Goal: Ask a question

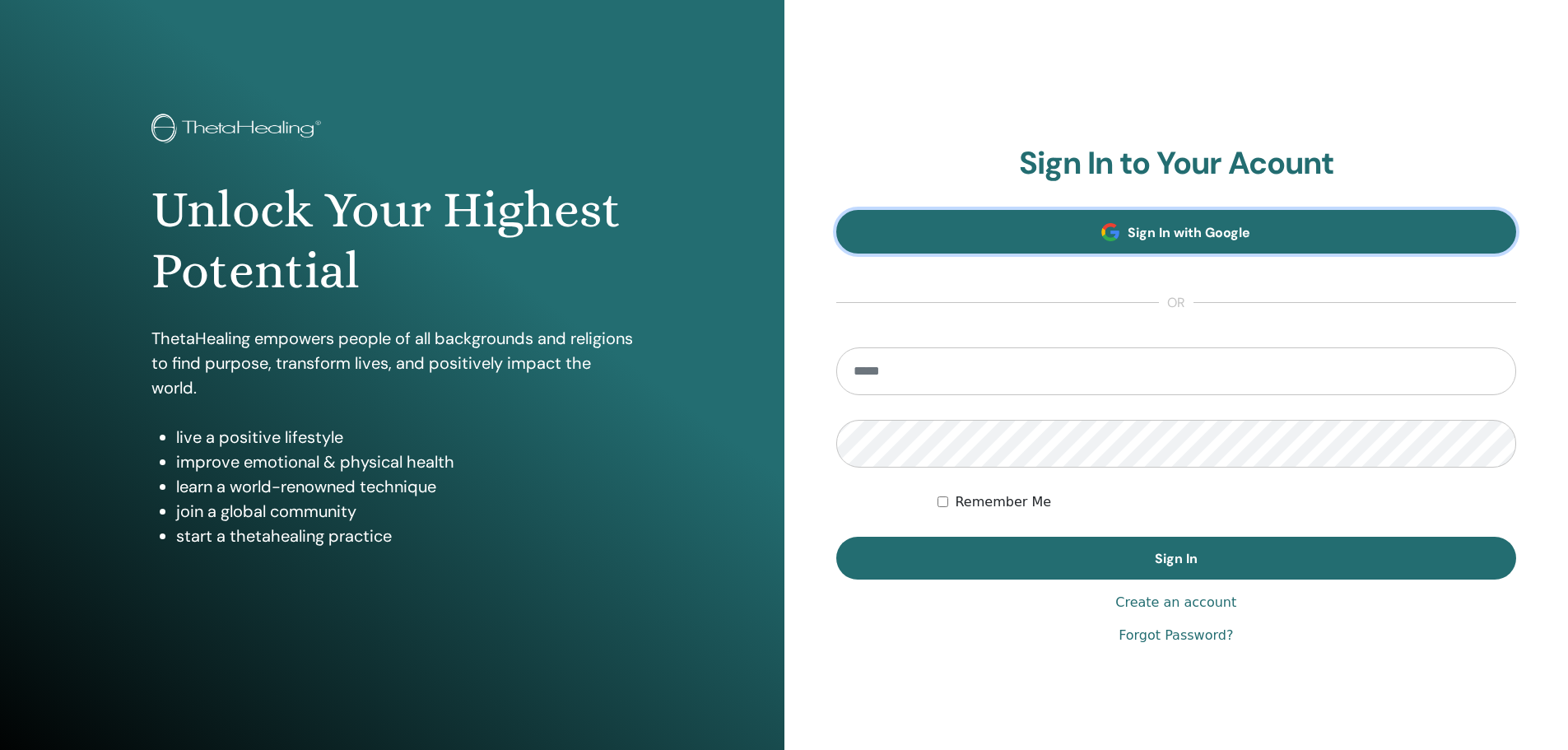
click at [1165, 234] on span "Sign In with Google" at bounding box center [1189, 233] width 123 height 18
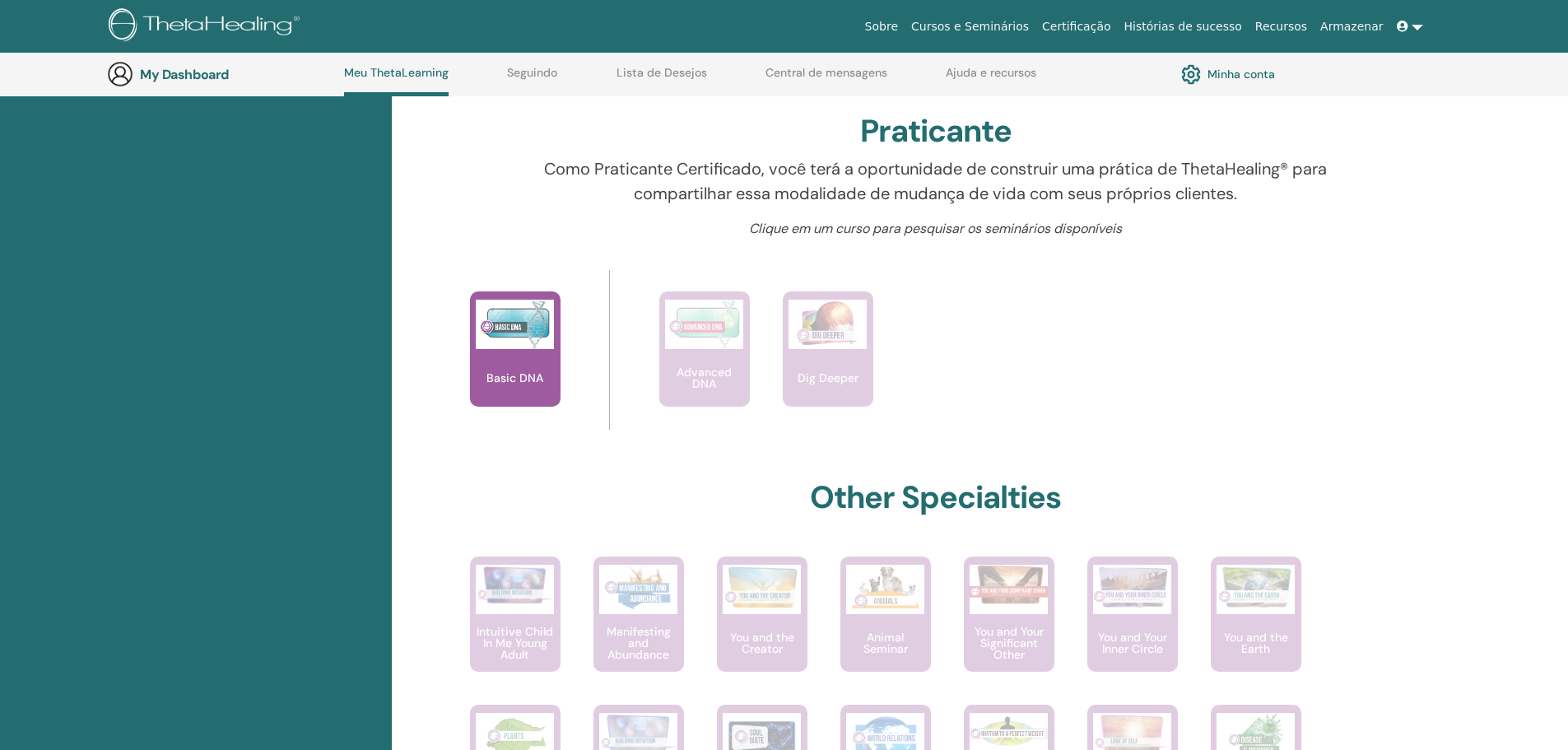
scroll to position [702, 0]
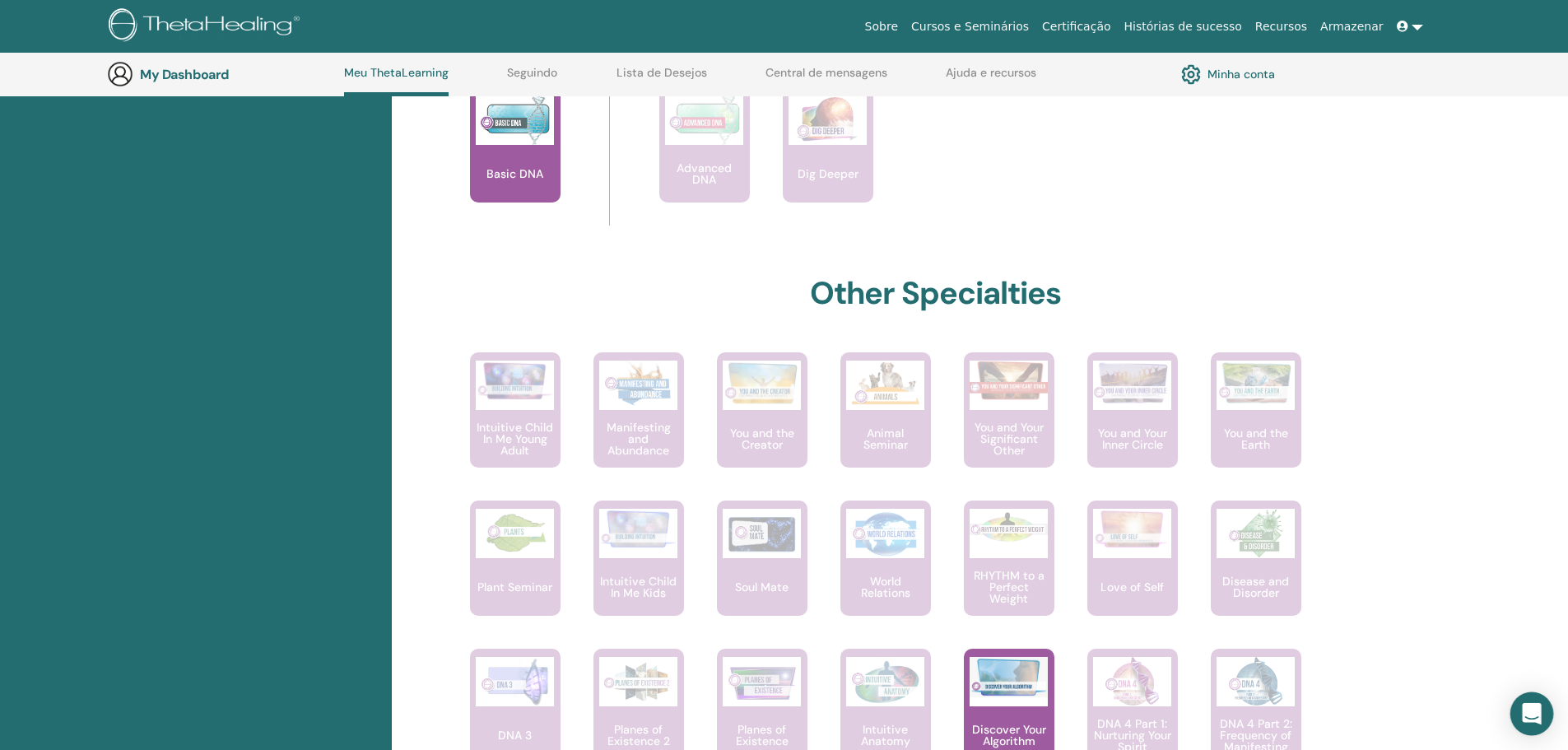
click at [1520, 714] on div "Open Intercom Messenger" at bounding box center [1532, 715] width 44 height 44
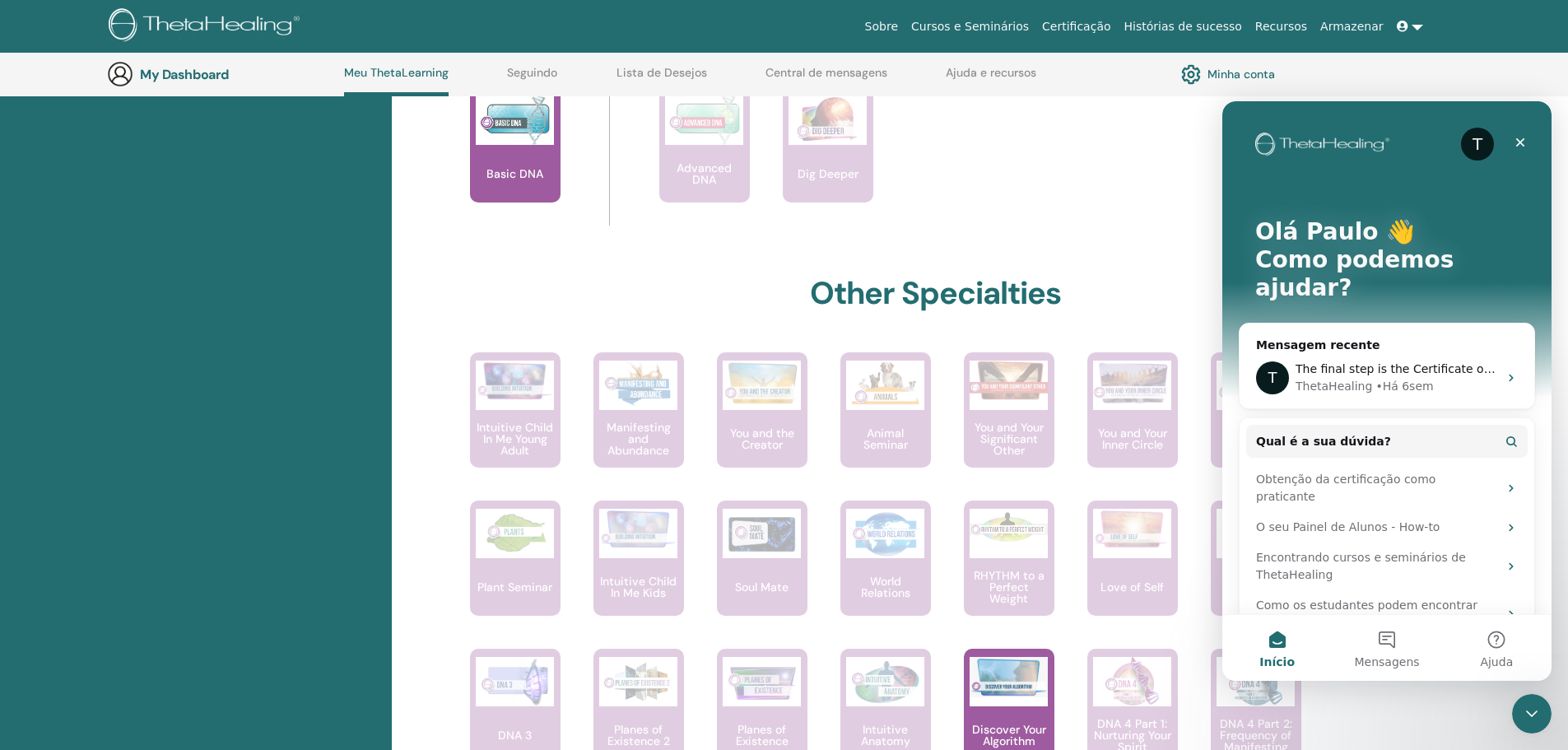
scroll to position [0, 0]
click at [1387, 647] on button "Mensagens" at bounding box center [1387, 648] width 109 height 66
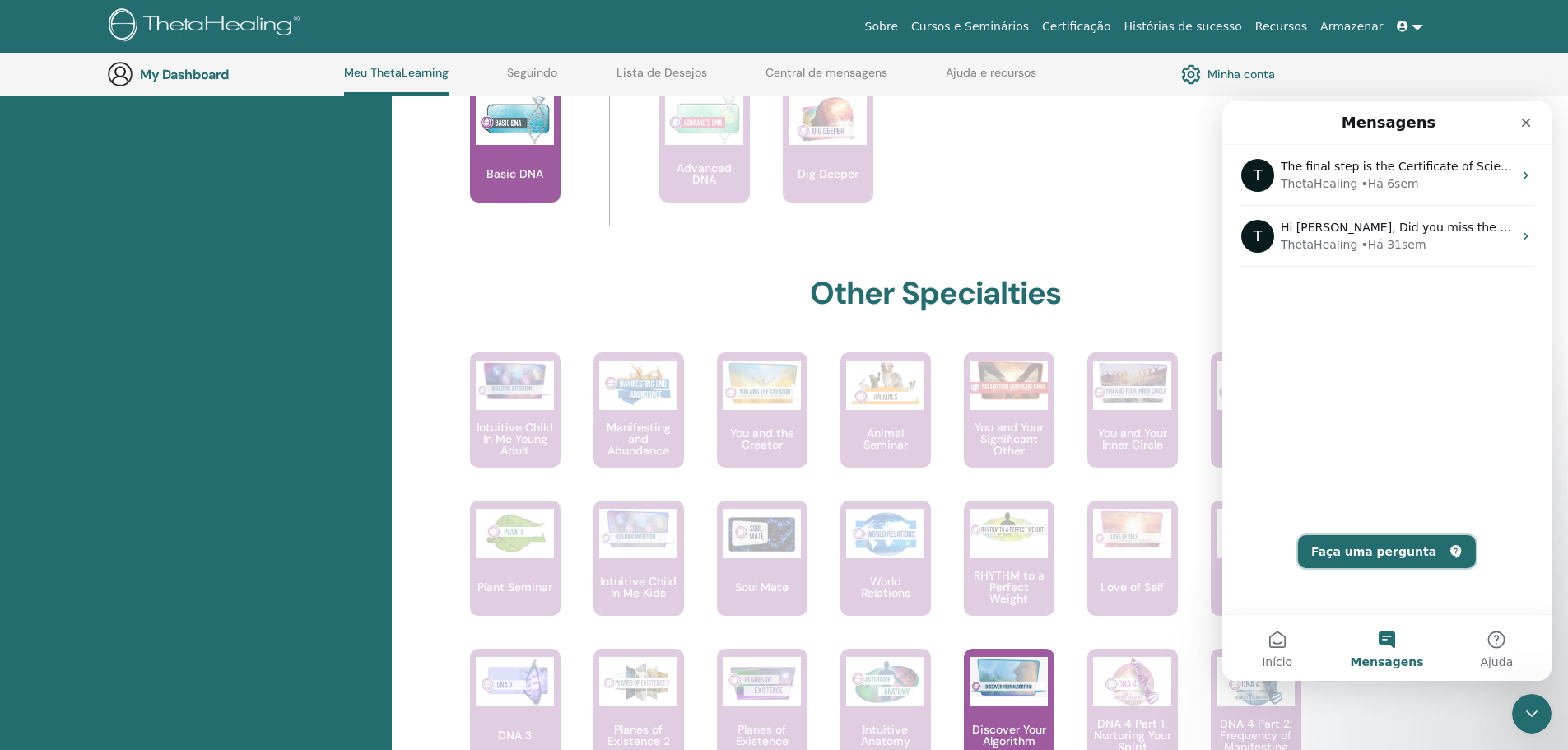
click at [1403, 551] on button "Faça uma pergunta" at bounding box center [1387, 551] width 178 height 33
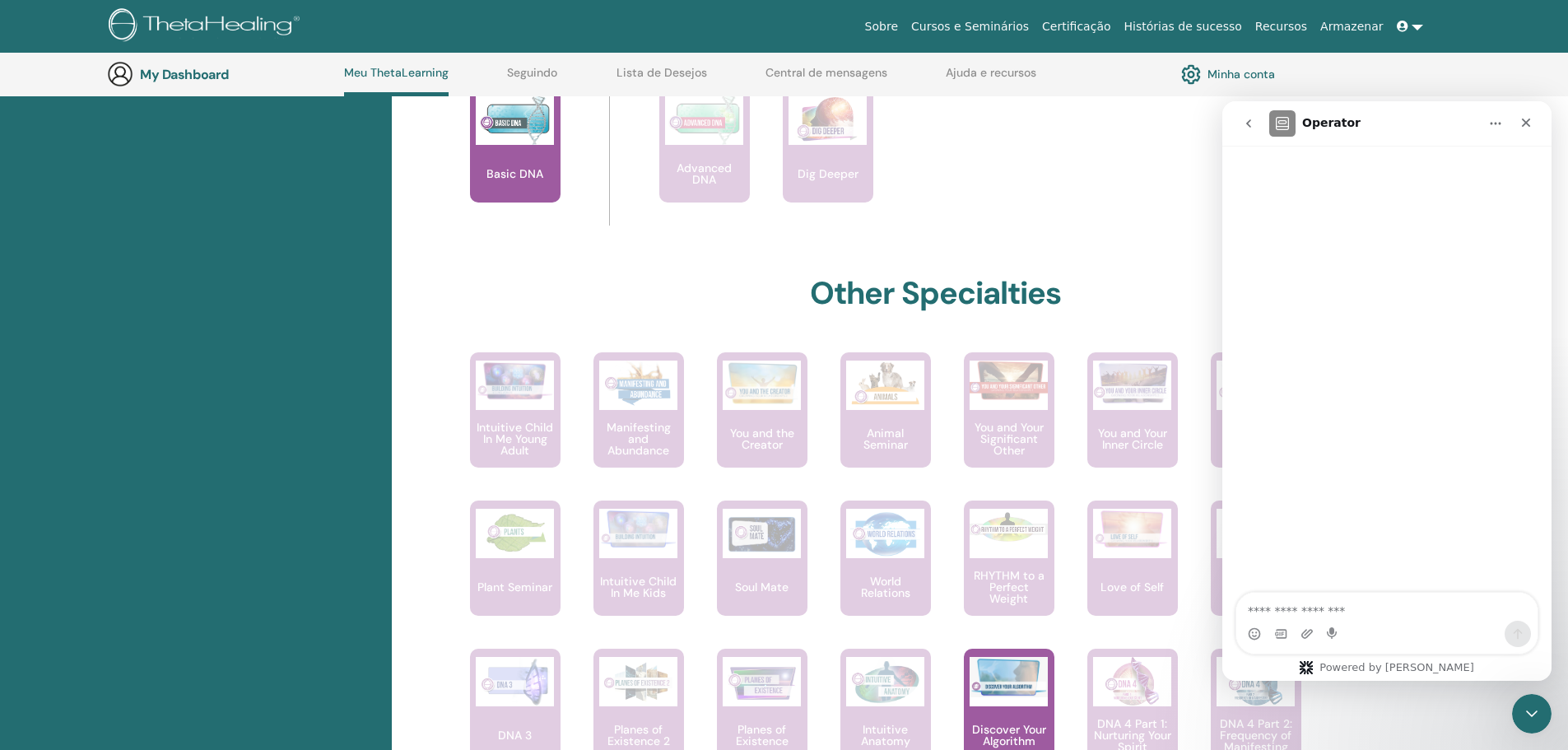
click at [1356, 610] on textarea "Faça uma pergunta…" at bounding box center [1387, 606] width 301 height 28
type textarea "*"
click at [1372, 621] on div "Messenger da Intercom" at bounding box center [1387, 633] width 301 height 26
click at [1341, 616] on textarea "**********" at bounding box center [1387, 606] width 301 height 28
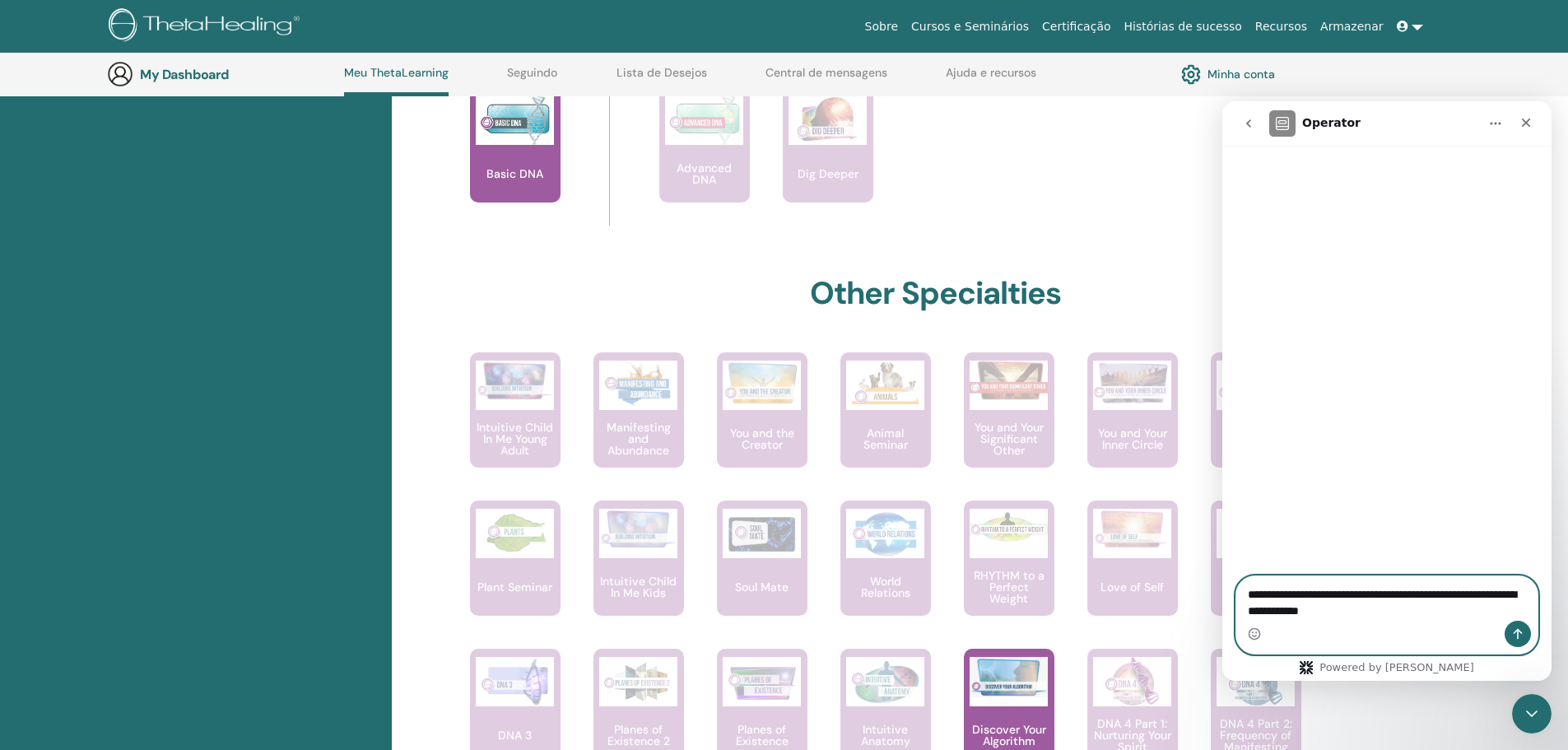
paste textarea "**********"
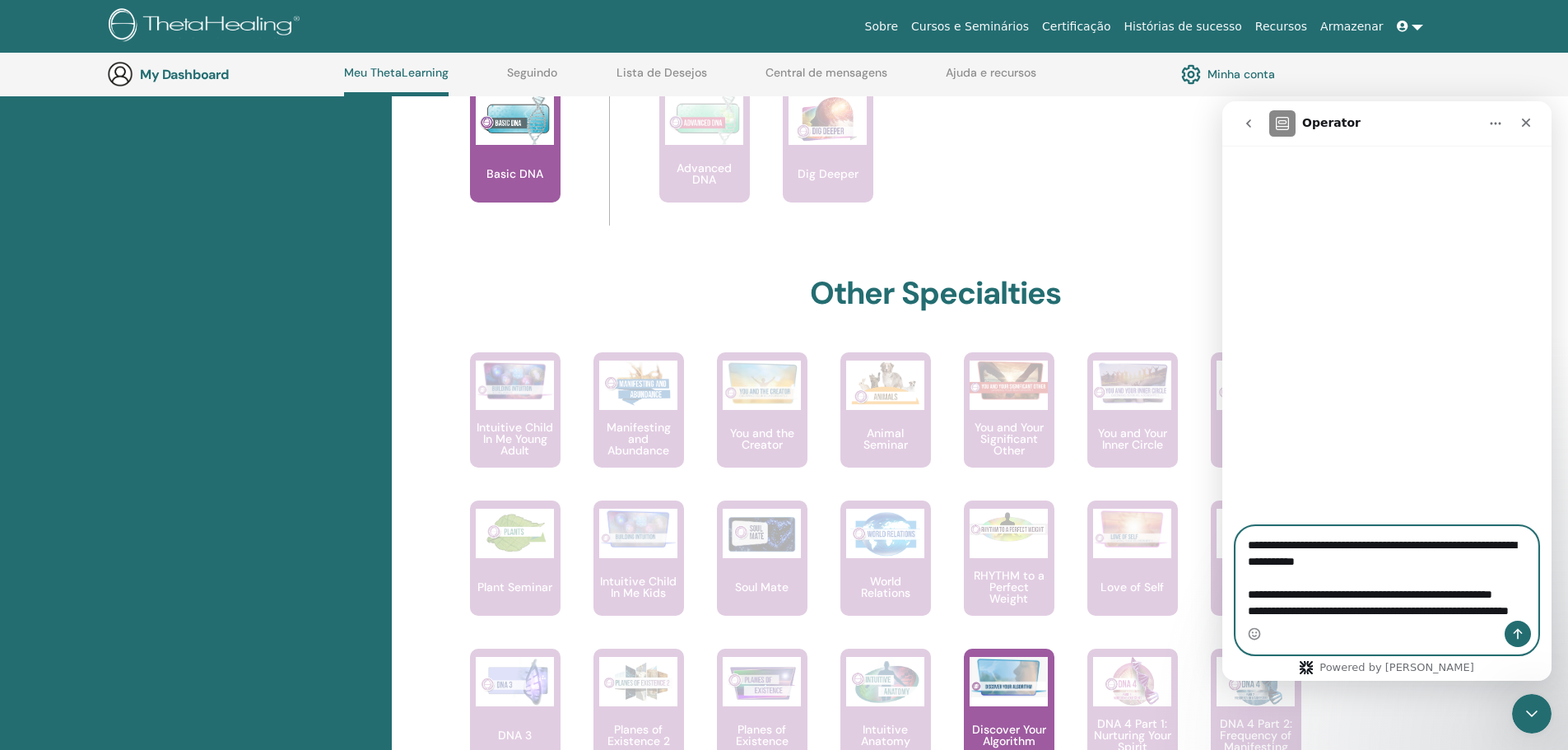
scroll to position [27, 0]
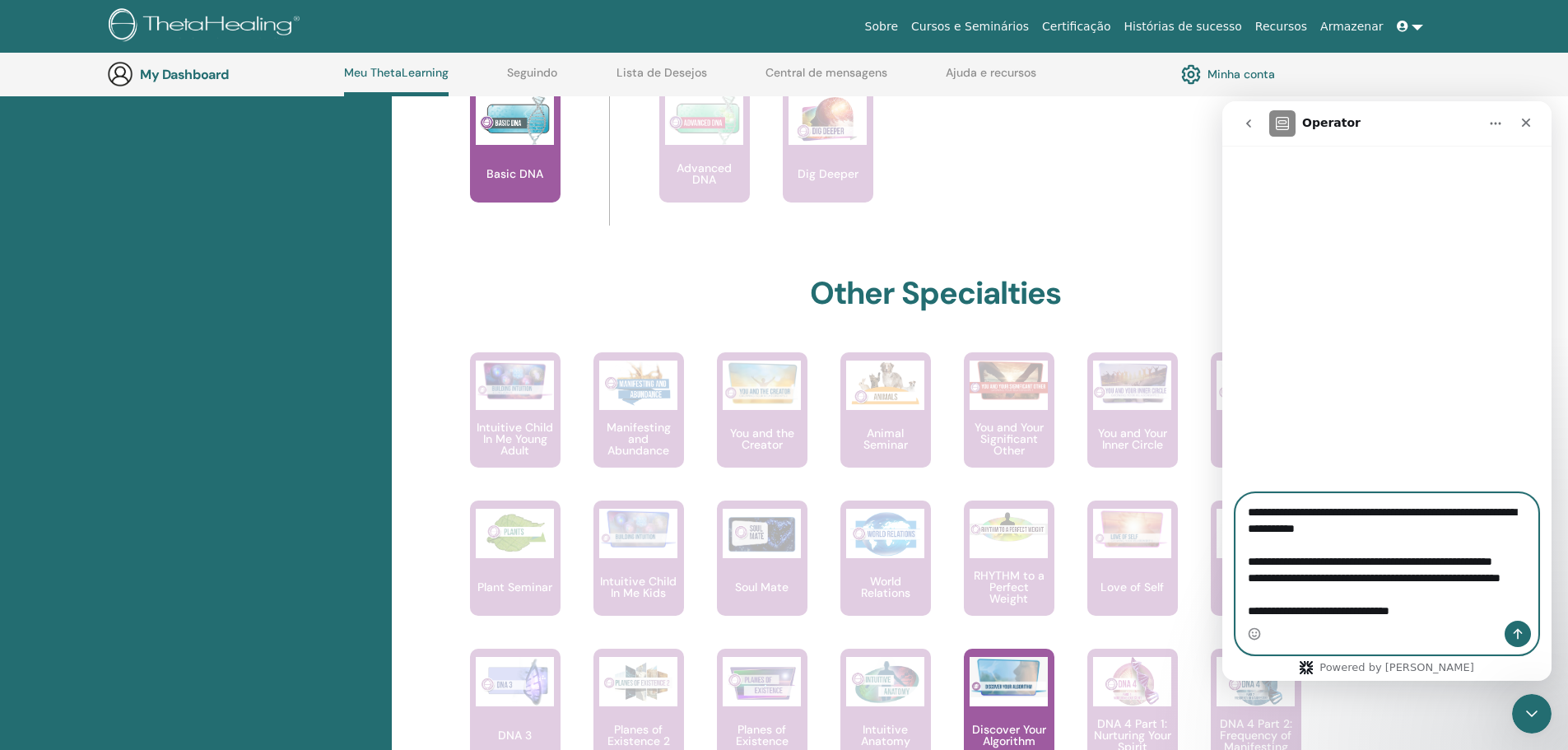
type textarea "**********"
click at [1516, 632] on icon "Enviar uma mensagem" at bounding box center [1518, 634] width 13 height 13
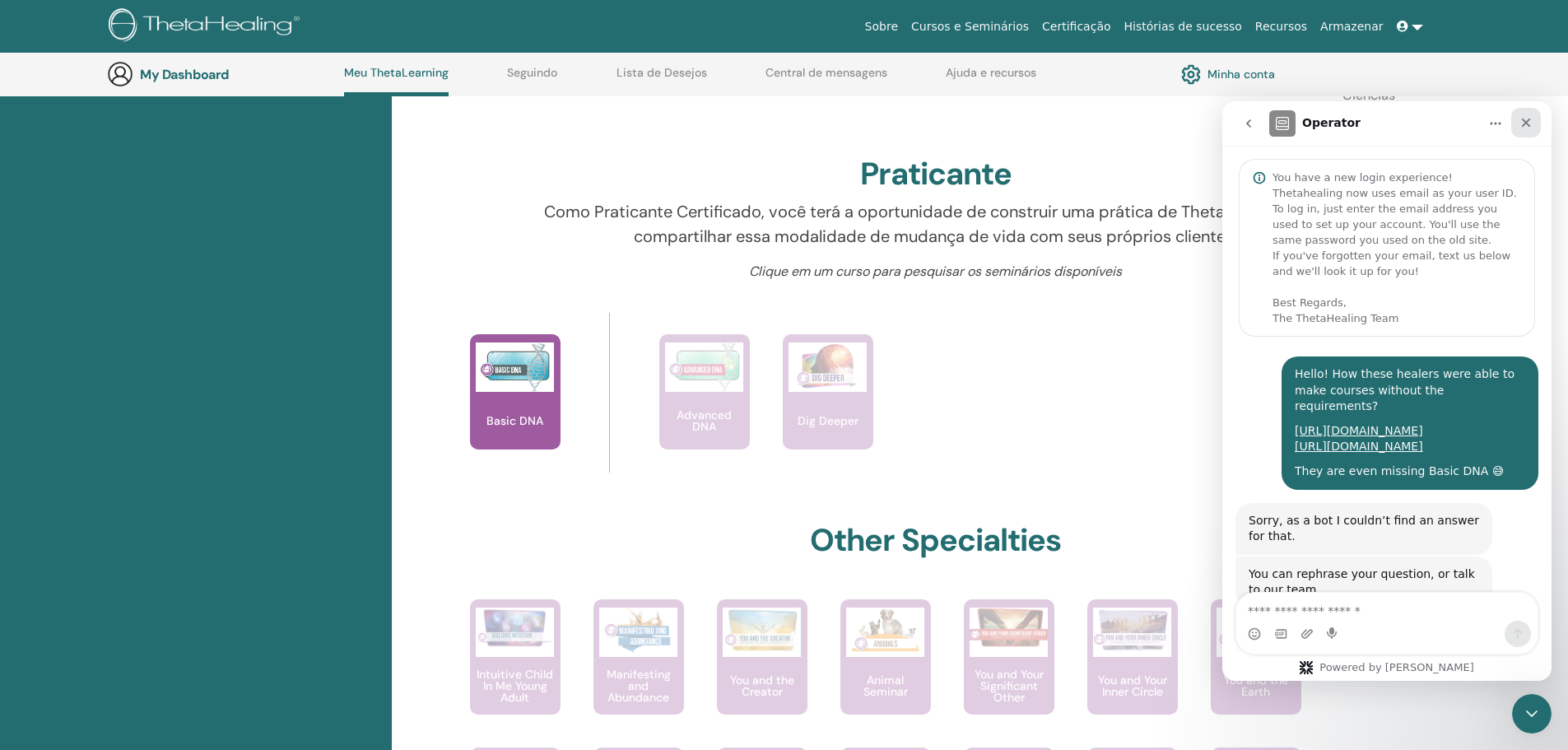
scroll to position [108, 0]
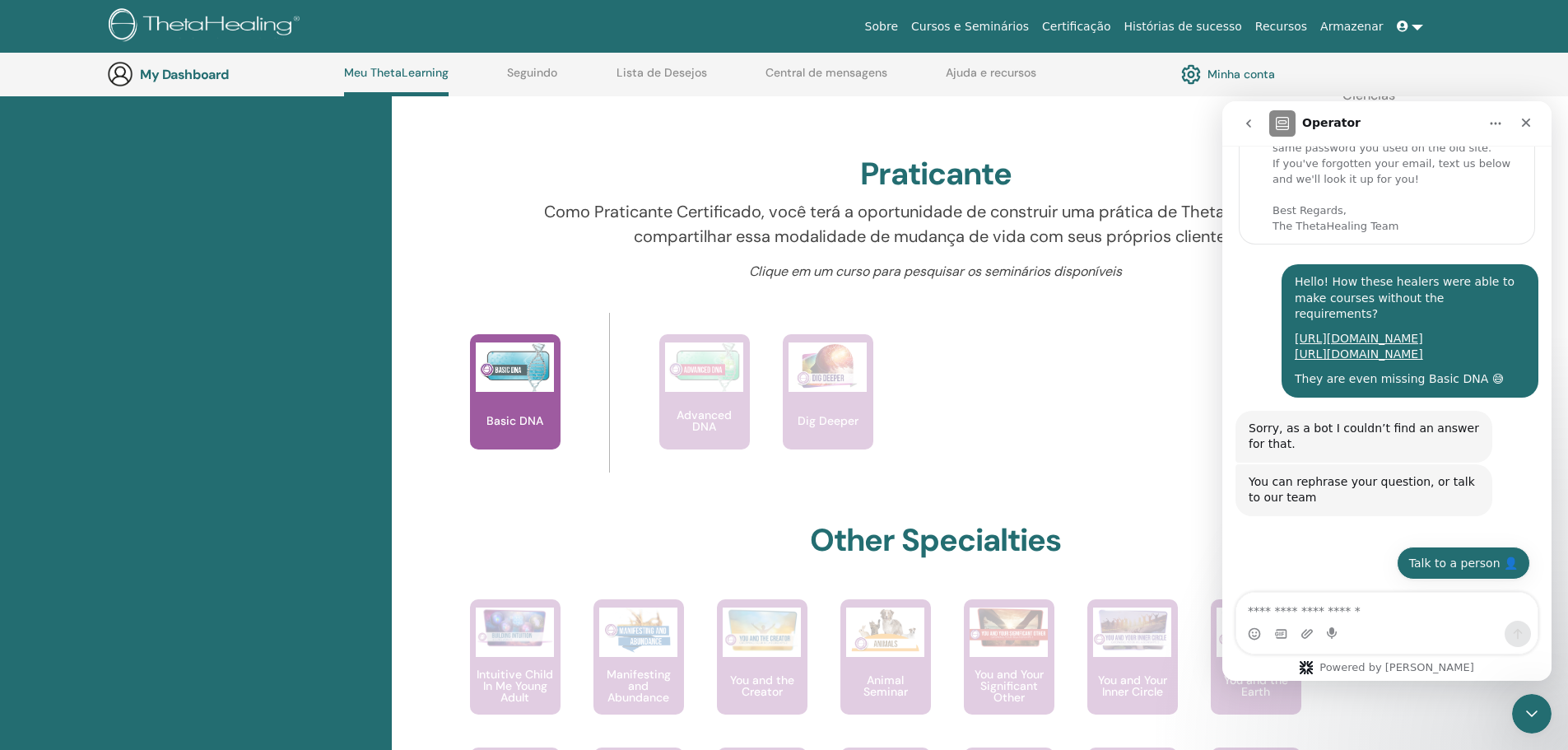
click at [1429, 563] on button "Talk to a person 👤" at bounding box center [1463, 563] width 133 height 33
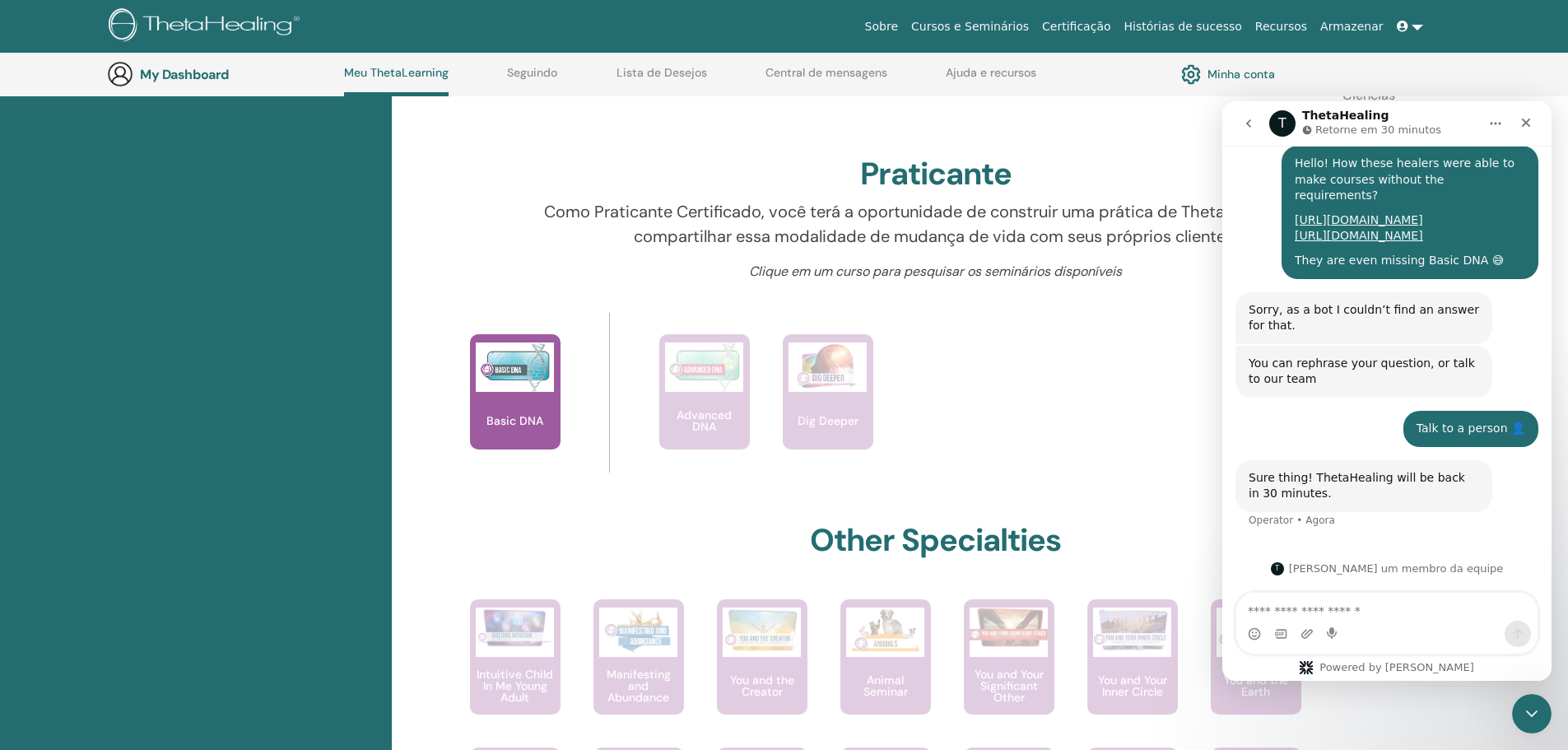
scroll to position [227, 0]
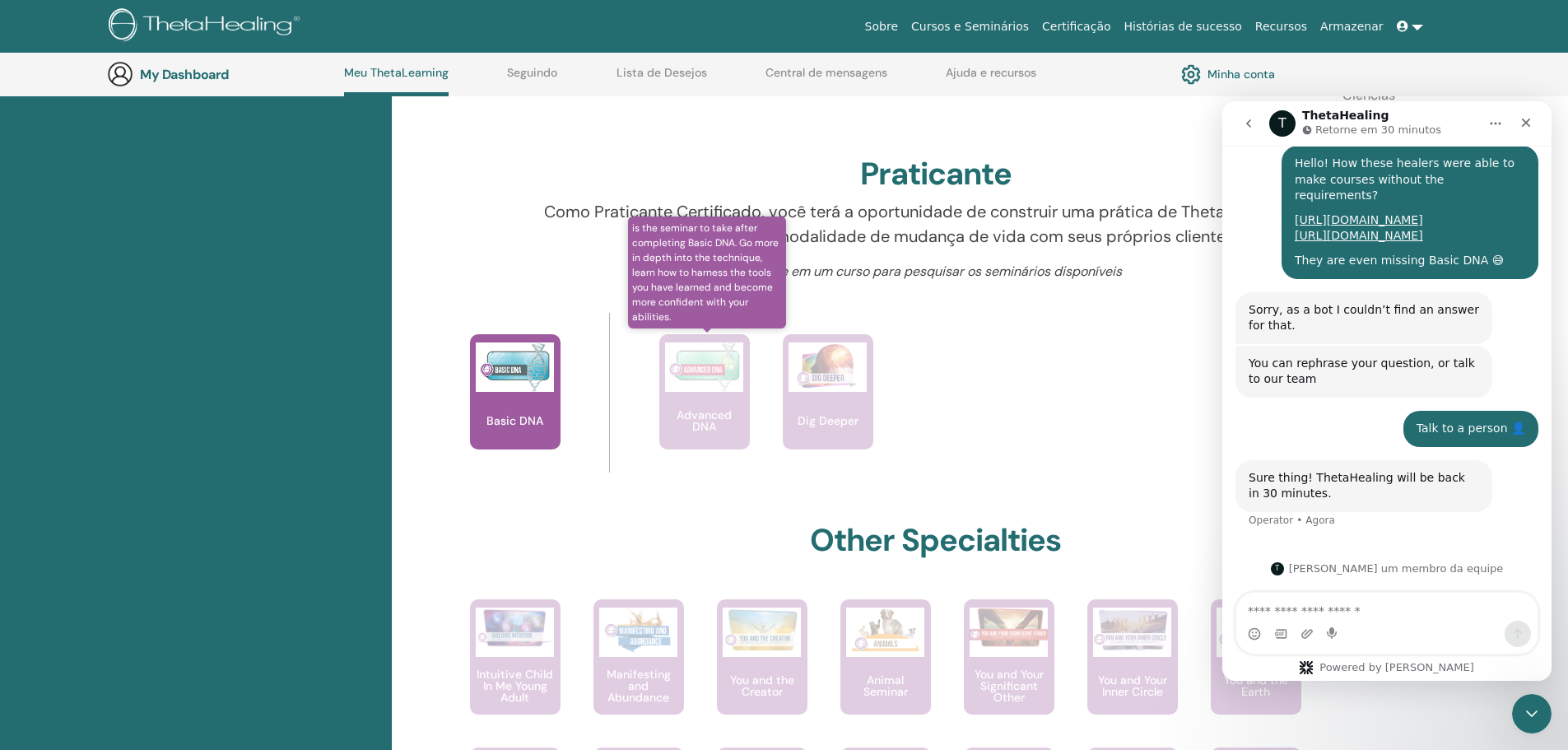
click at [733, 401] on div "Advanced DNA" at bounding box center [704, 391] width 91 height 115
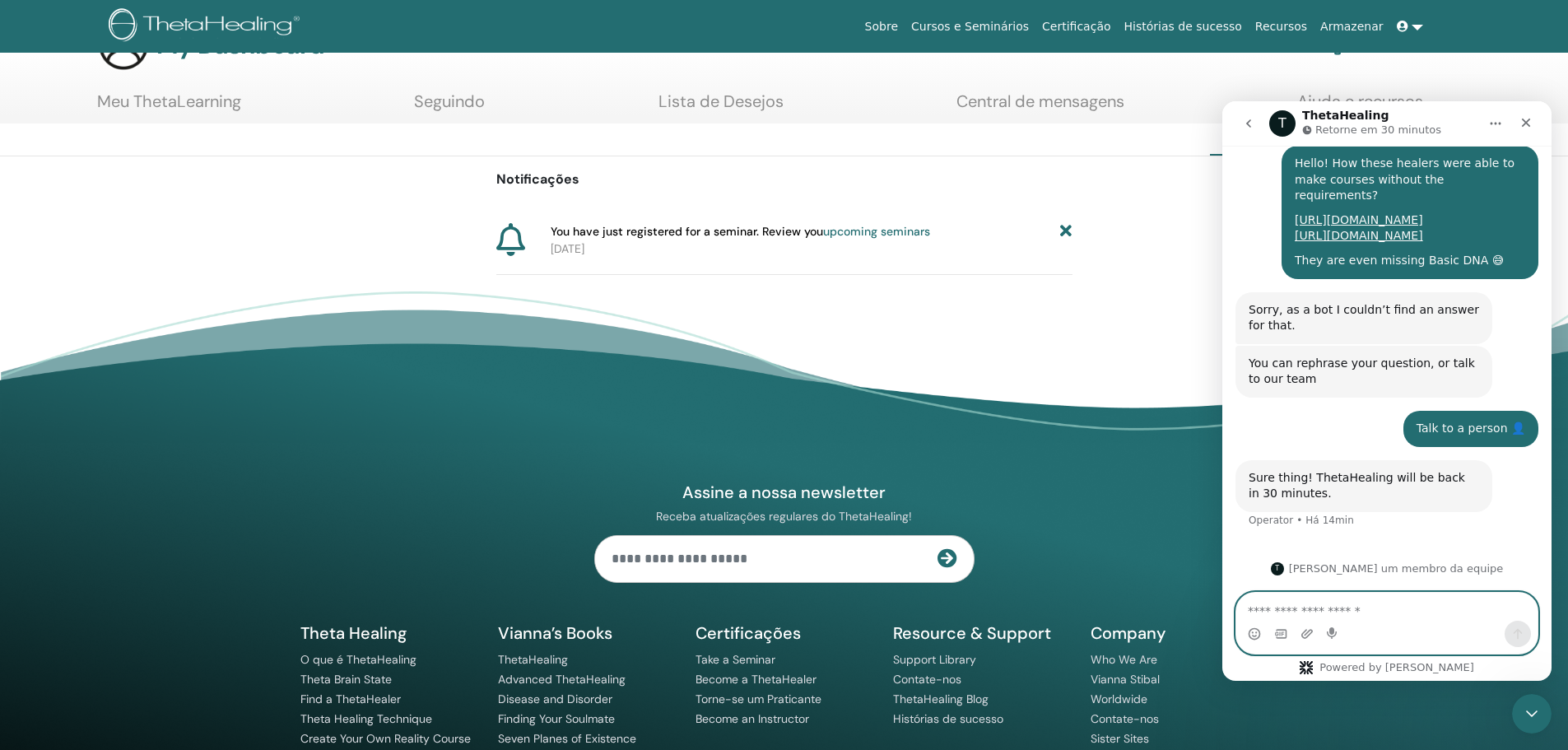
scroll to position [82, 0]
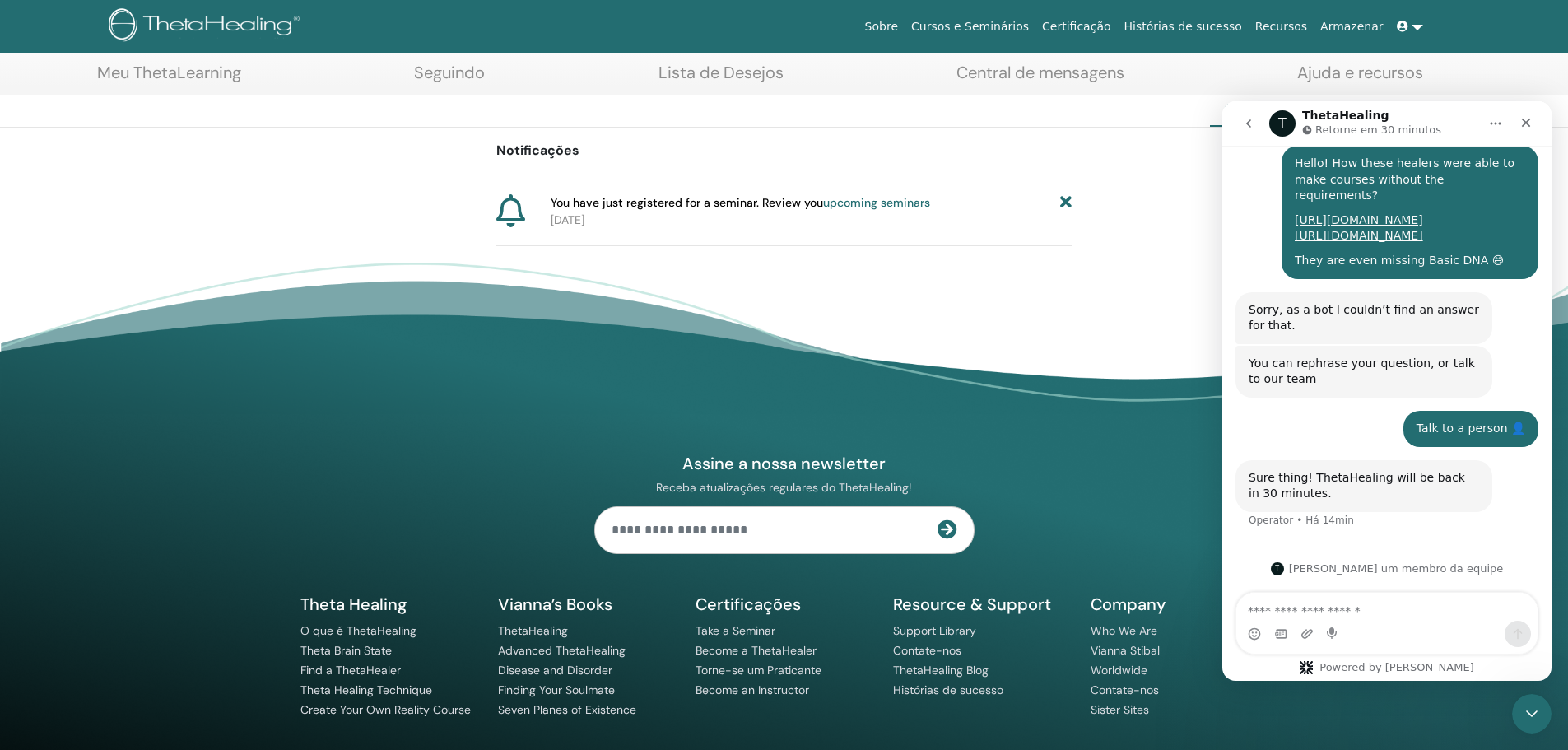
click at [1246, 129] on icon "go back" at bounding box center [1249, 123] width 13 height 13
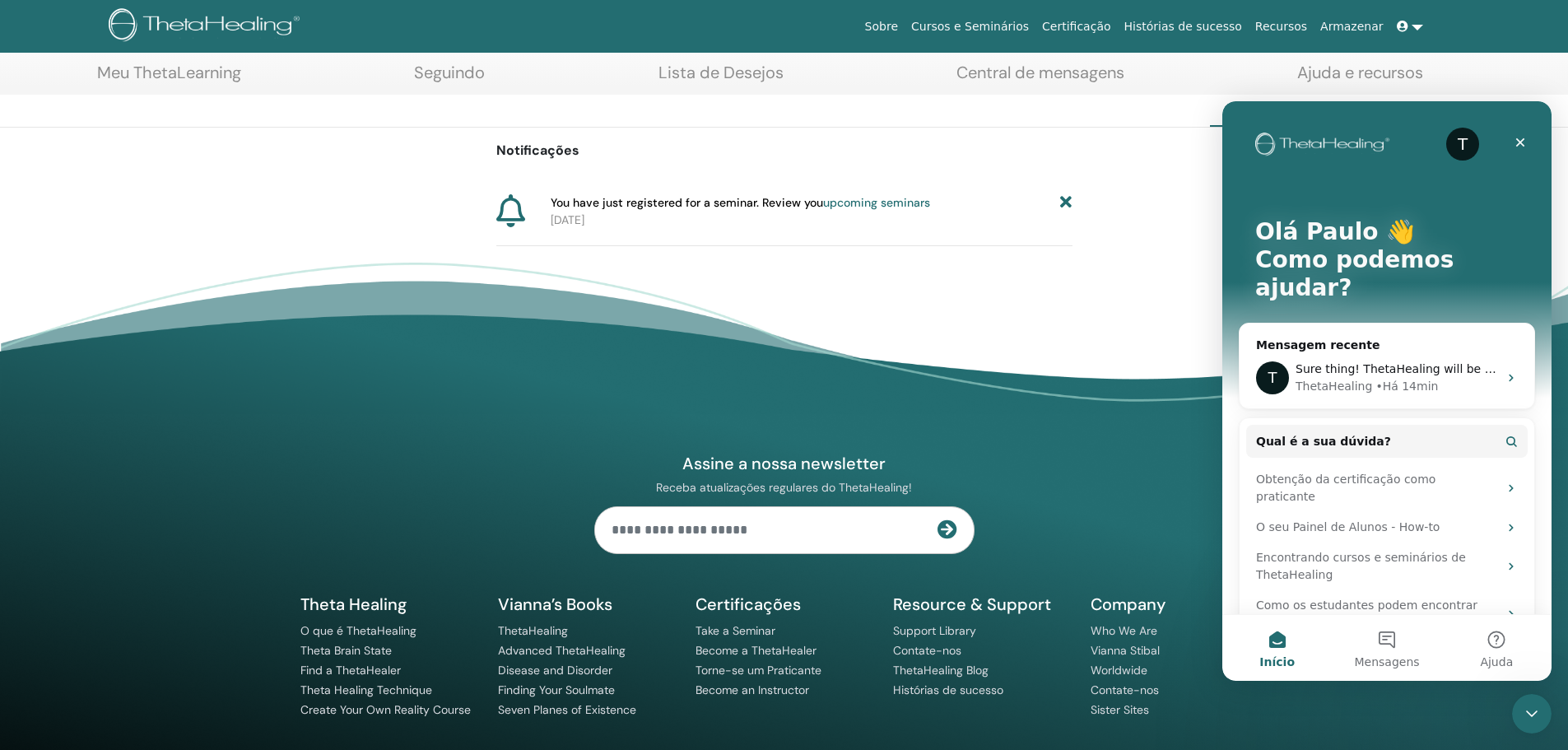
scroll to position [0, 0]
click at [1379, 657] on span "Mensagens" at bounding box center [1386, 663] width 65 height 12
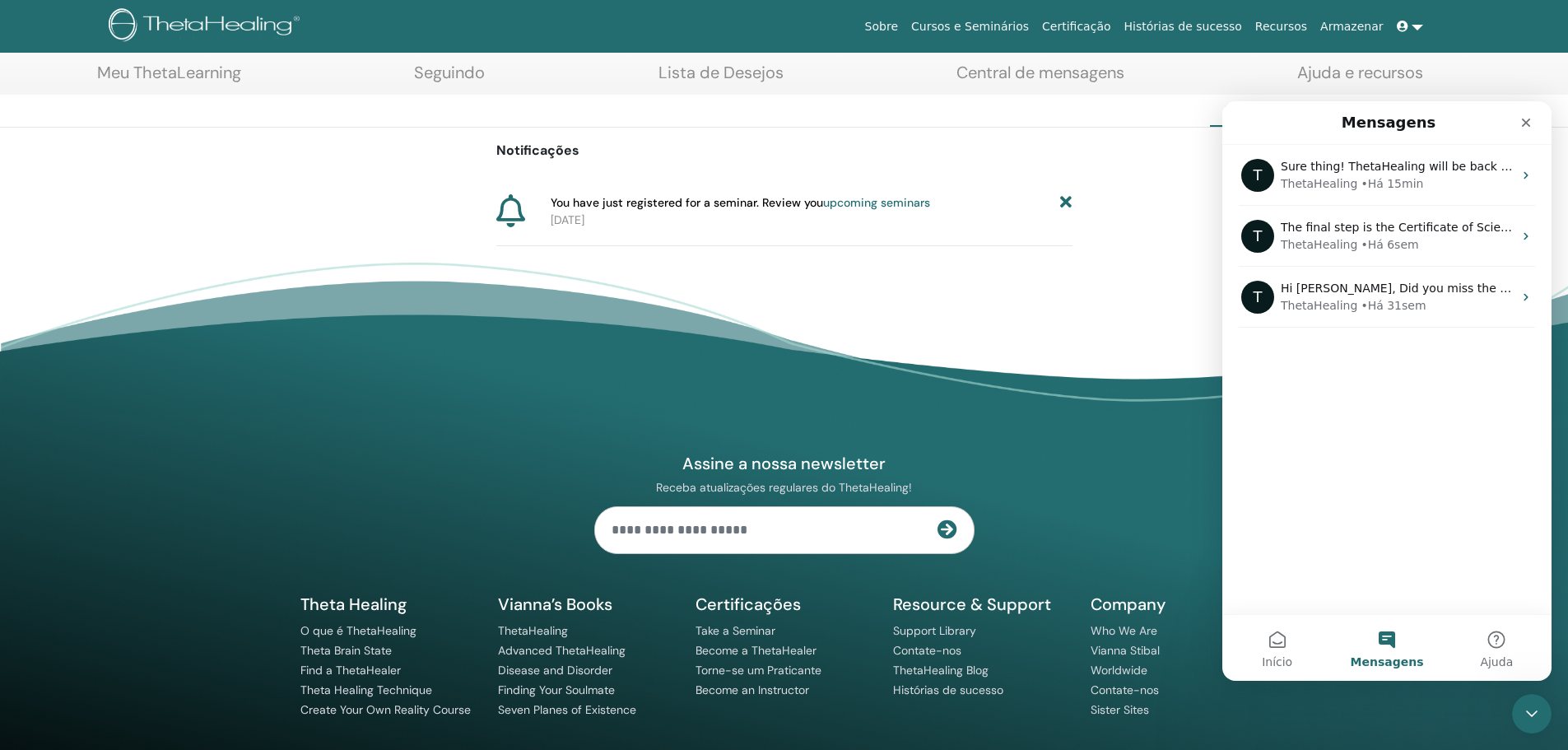
click at [1395, 645] on button "Mensagens" at bounding box center [1387, 648] width 109 height 66
click at [1269, 639] on button "Início" at bounding box center [1277, 648] width 109 height 66
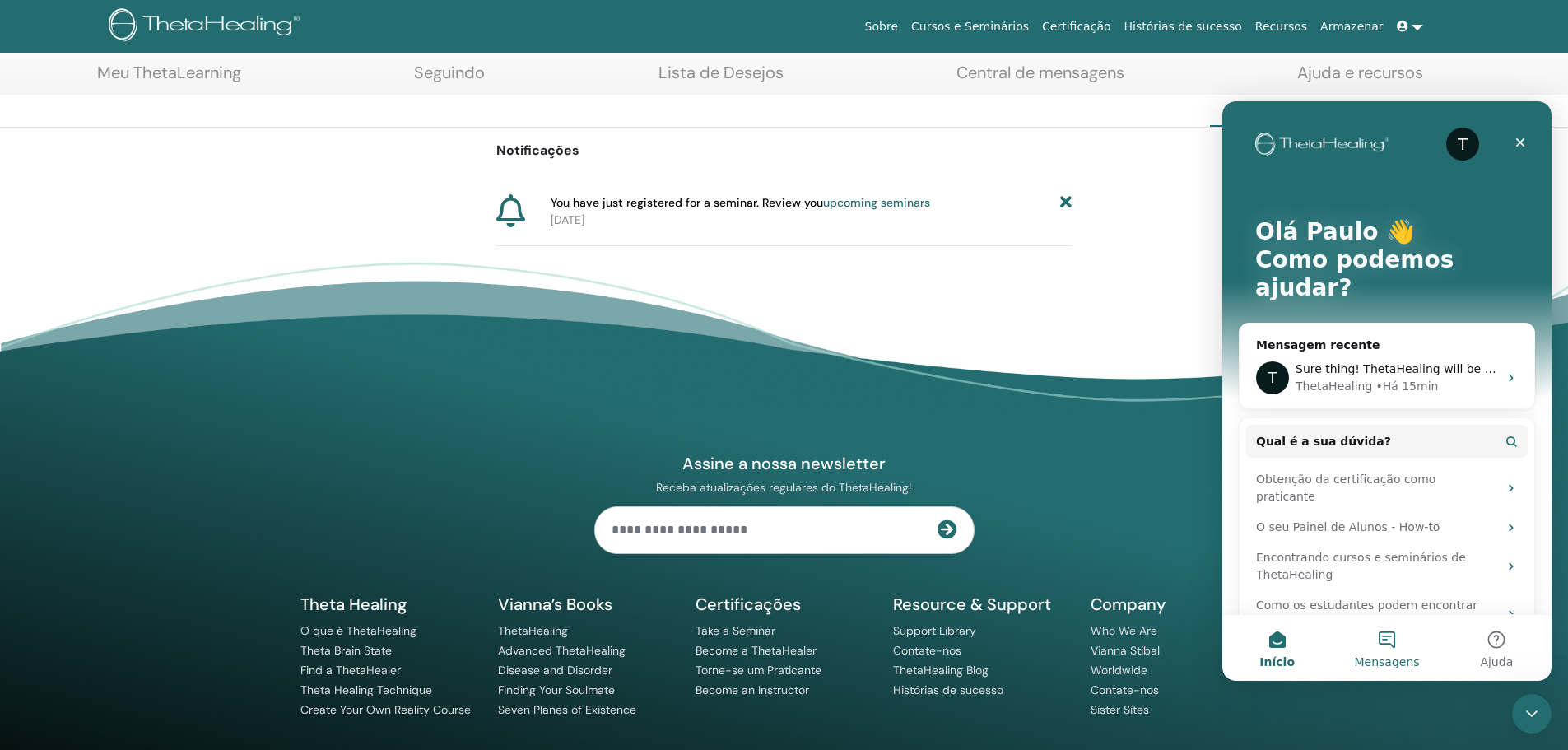
click at [1380, 638] on button "Mensagens" at bounding box center [1387, 648] width 109 height 66
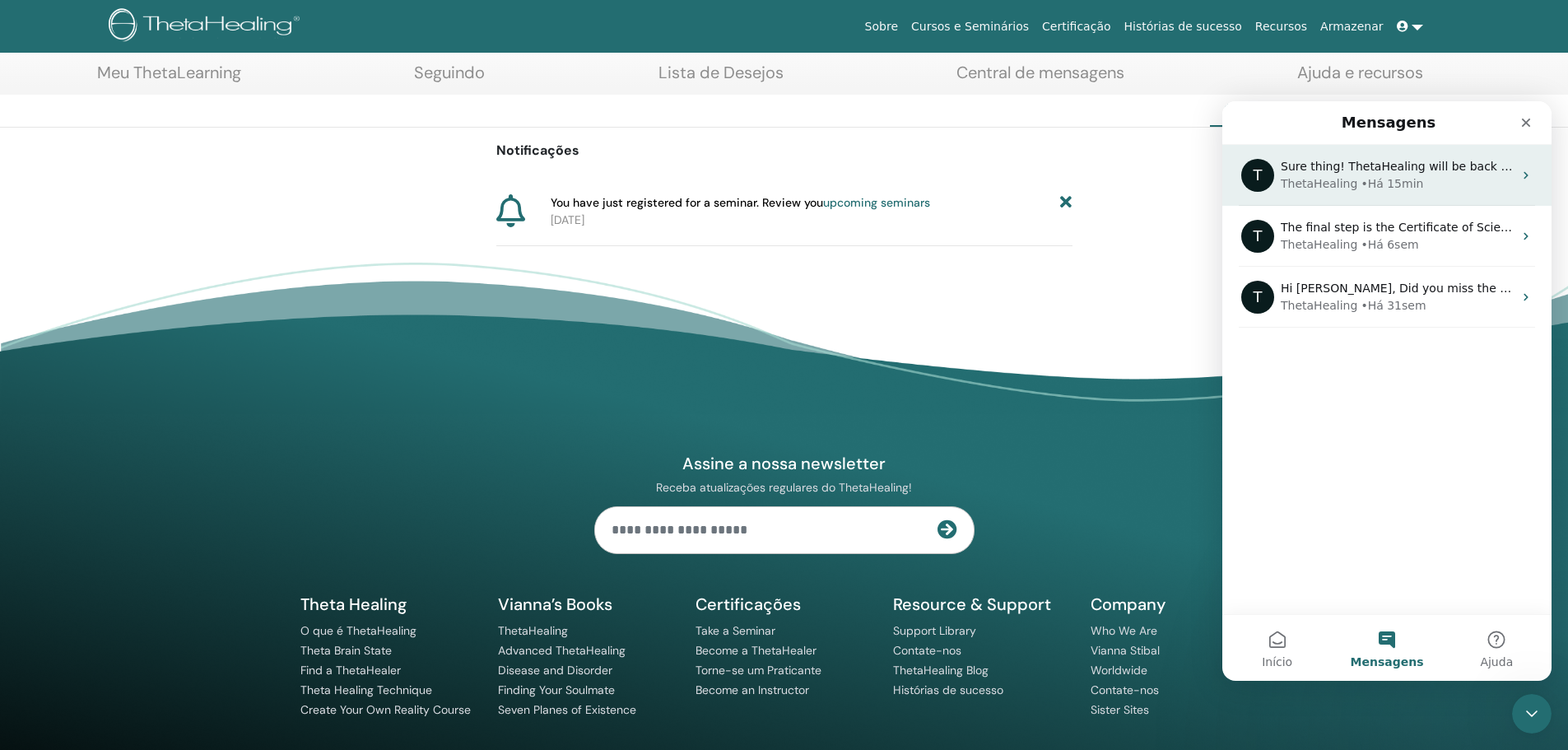
click at [1437, 169] on span "Sure thing! ThetaHealing will be back in 30 minutes." at bounding box center [1432, 166] width 303 height 13
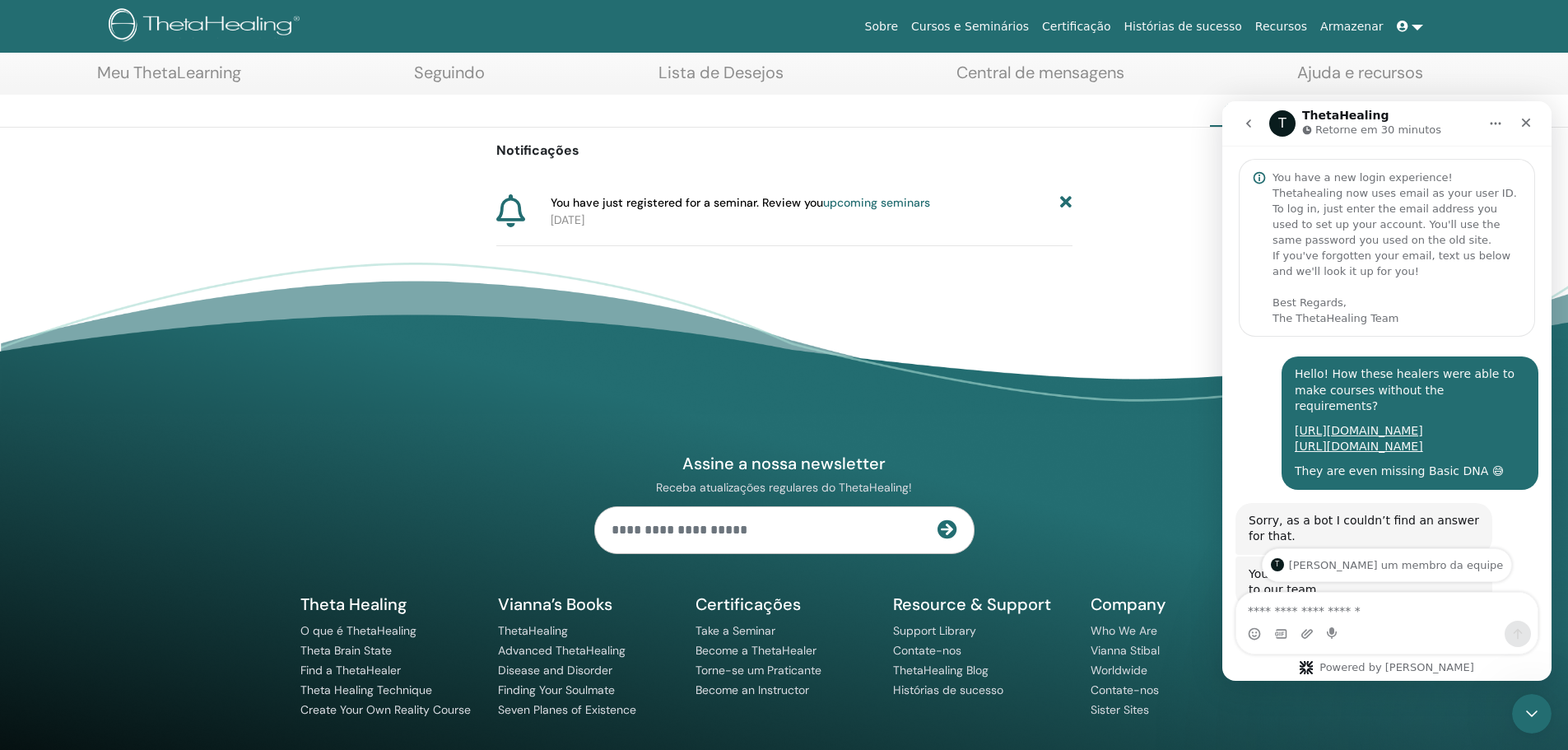
scroll to position [227, 0]
